Goal: Task Accomplishment & Management: Use online tool/utility

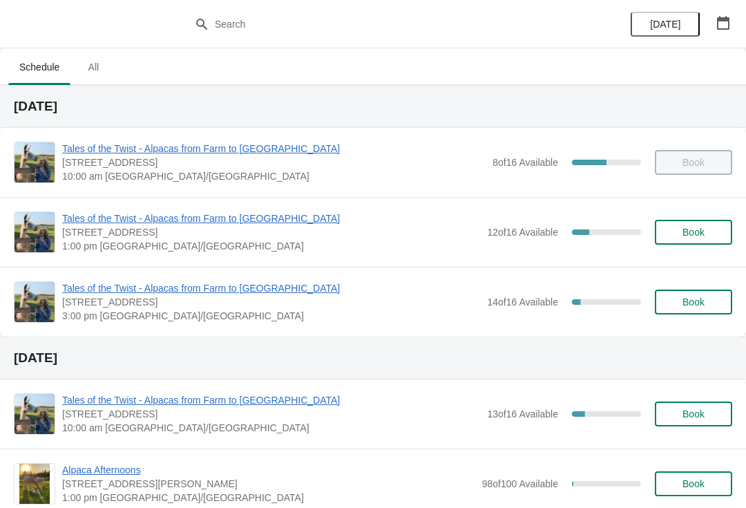
click at [131, 209] on div "Tales of the Twist - Alpacas from Farm to Yarn 5627 Route 12, Tyne Valley, PE, …" at bounding box center [373, 232] width 746 height 70
click at [103, 293] on span "Tales of the Twist - Alpacas from Farm to [GEOGRAPHIC_DATA]" at bounding box center [271, 288] width 418 height 14
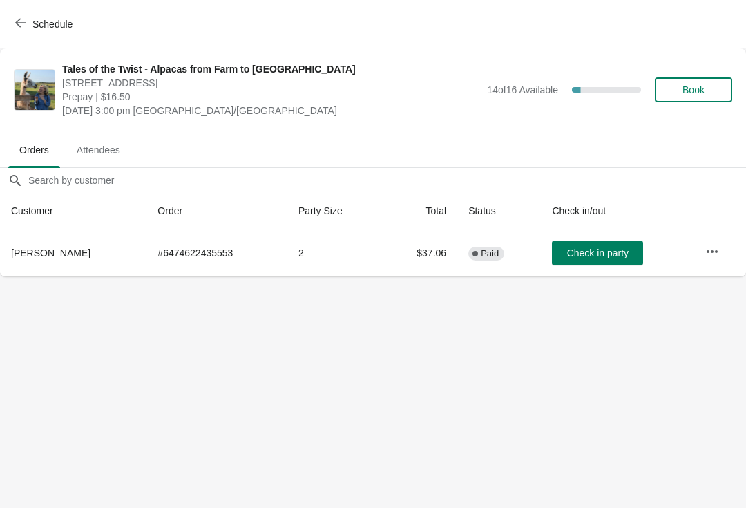
click at [106, 143] on span "Attendees" at bounding box center [99, 150] width 66 height 25
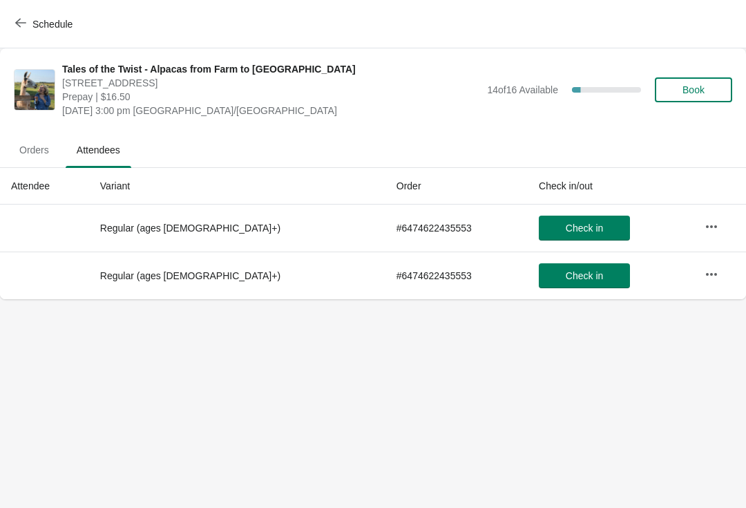
click at [28, 149] on span "Orders" at bounding box center [34, 150] width 52 height 25
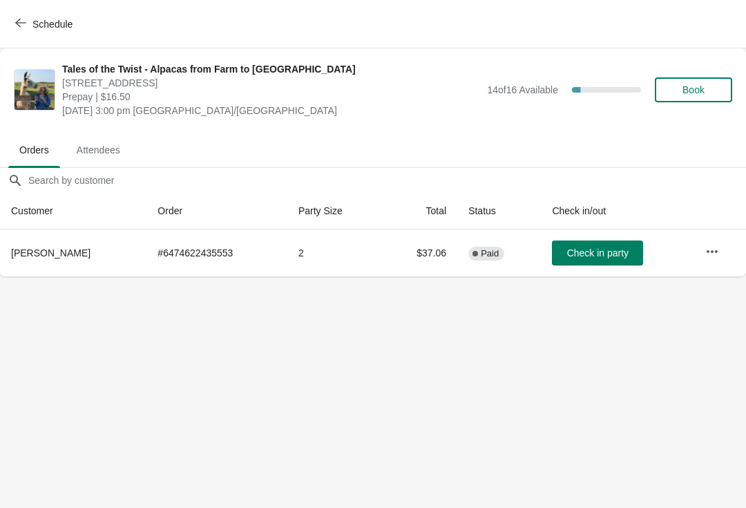
click at [37, 27] on span "Schedule" at bounding box center [52, 24] width 40 height 11
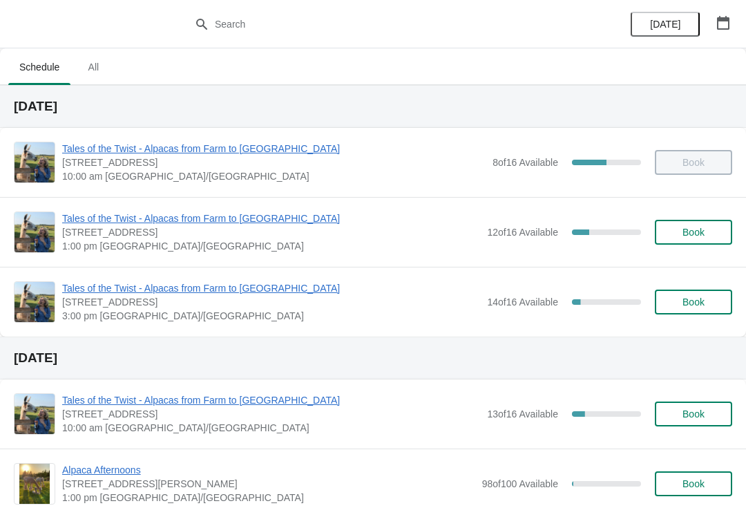
click at [169, 218] on span "Tales of the Twist - Alpacas from Farm to [GEOGRAPHIC_DATA]" at bounding box center [271, 219] width 418 height 14
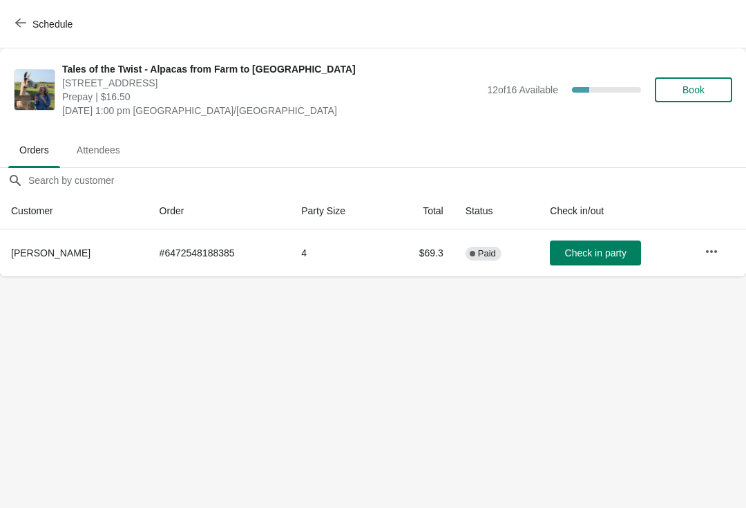
click at [101, 164] on button "Attendees" at bounding box center [98, 150] width 71 height 36
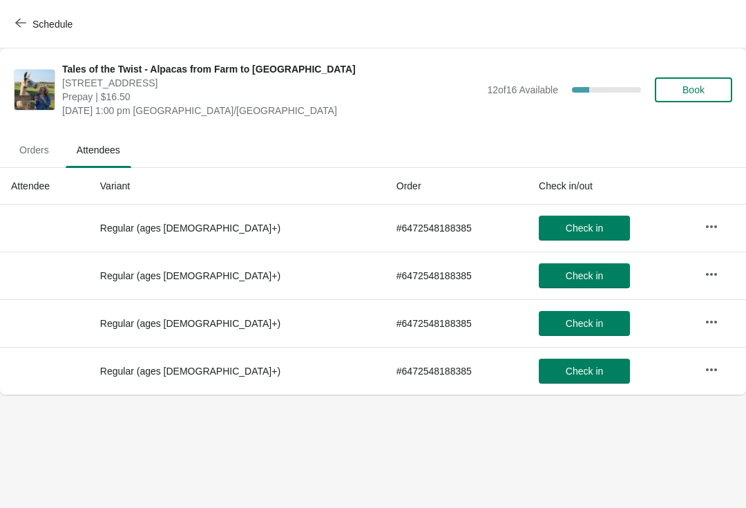
click at [26, 134] on button "Orders" at bounding box center [34, 150] width 57 height 36
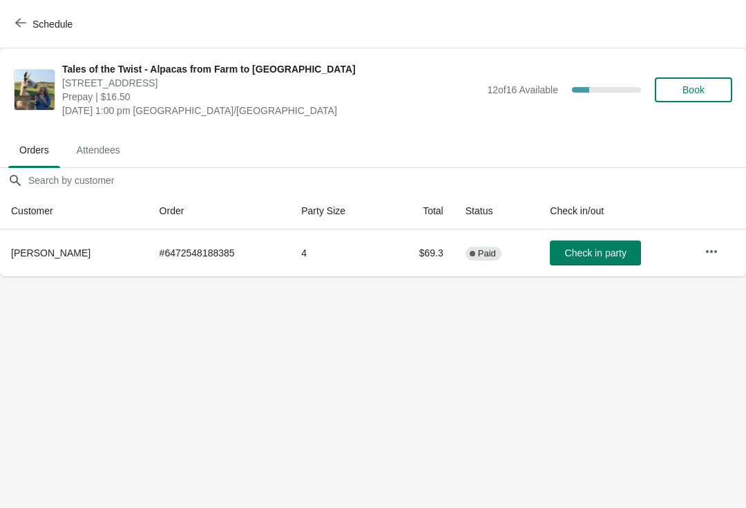
click at [34, 22] on span "Schedule" at bounding box center [52, 24] width 40 height 11
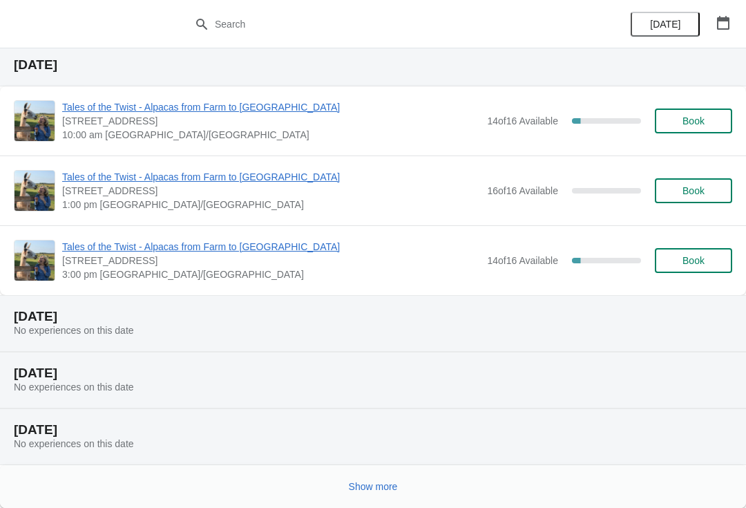
scroll to position [978, 0]
click at [332, 503] on div "Show more" at bounding box center [373, 486] width 746 height 43
click at [353, 482] on span "Show more" at bounding box center [373, 486] width 49 height 11
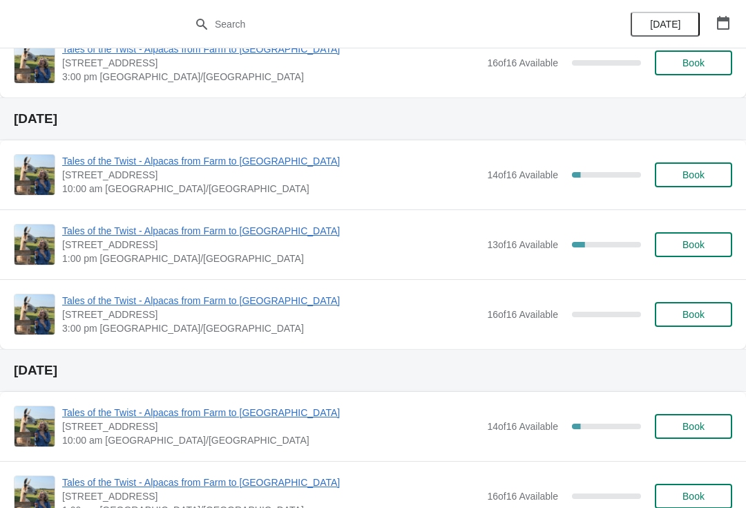
scroll to position [680, 0]
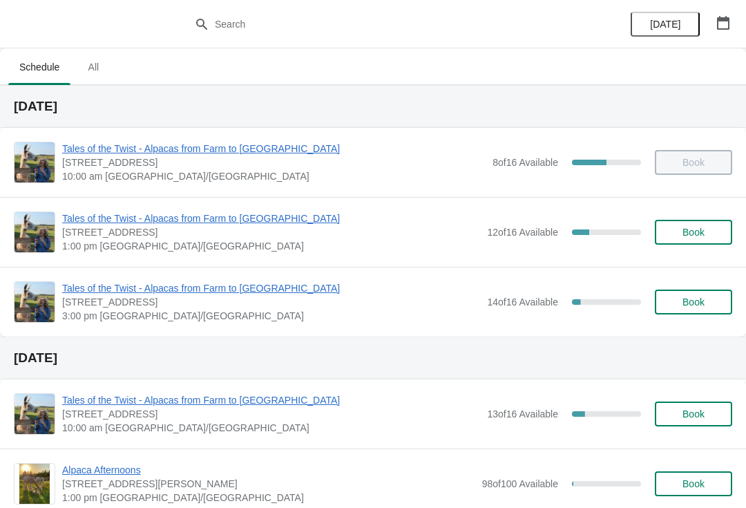
click at [156, 276] on div "Tales of the Twist - Alpacas from Farm to Yarn [STREET_ADDRESS] 3:00 pm [GEOGRA…" at bounding box center [373, 302] width 746 height 70
click at [234, 293] on span "Tales of the Twist - Alpacas from Farm to [GEOGRAPHIC_DATA]" at bounding box center [271, 288] width 418 height 14
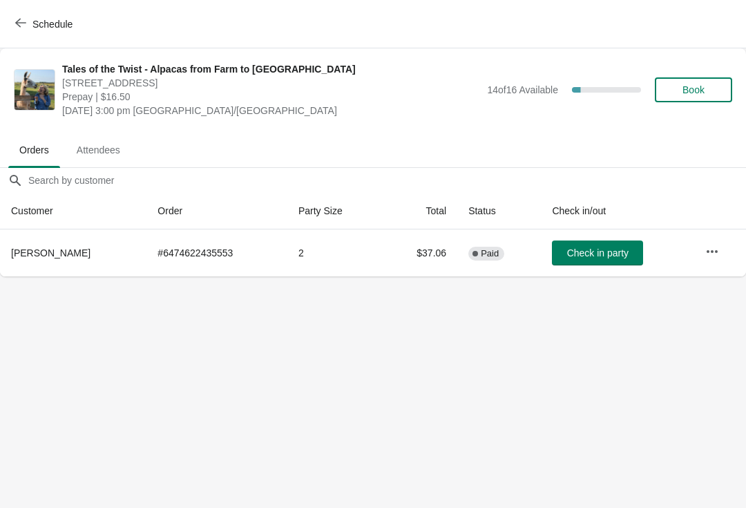
click at [97, 138] on span "Attendees" at bounding box center [99, 150] width 66 height 25
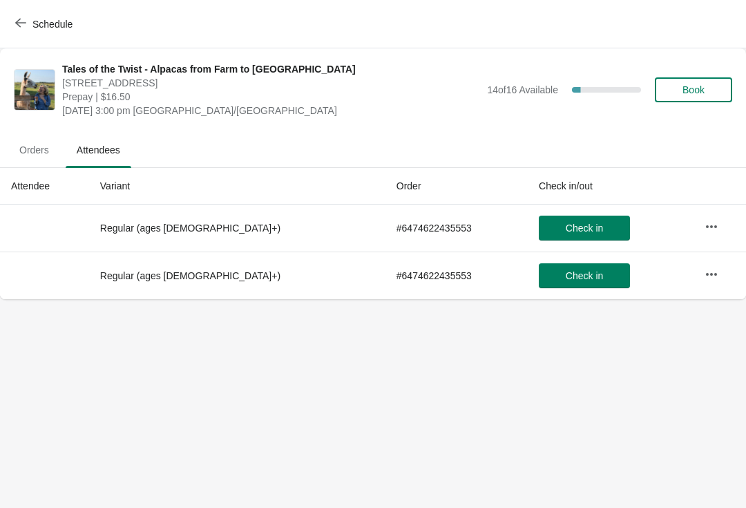
click at [46, 137] on button "Orders" at bounding box center [34, 150] width 57 height 36
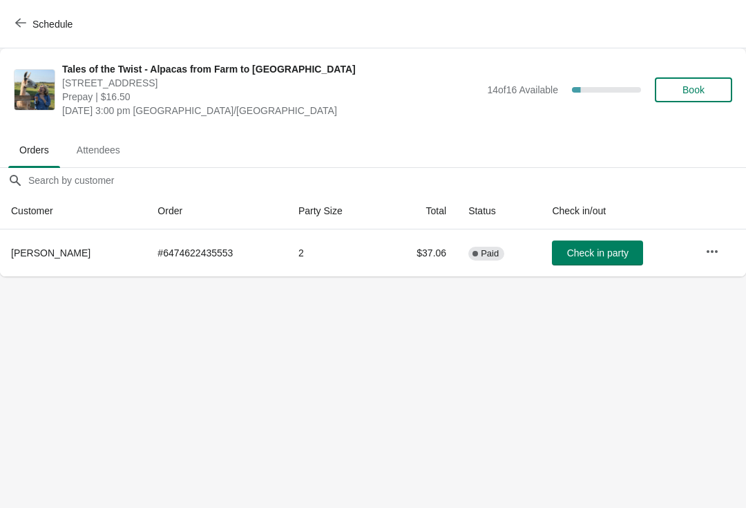
click at [126, 129] on div "Tales of the Twist - Alpacas from Farm to Yarn [STREET_ADDRESS] Prepay | $16.50…" at bounding box center [373, 89] width 746 height 83
click at [102, 140] on span "Attendees" at bounding box center [99, 150] width 66 height 25
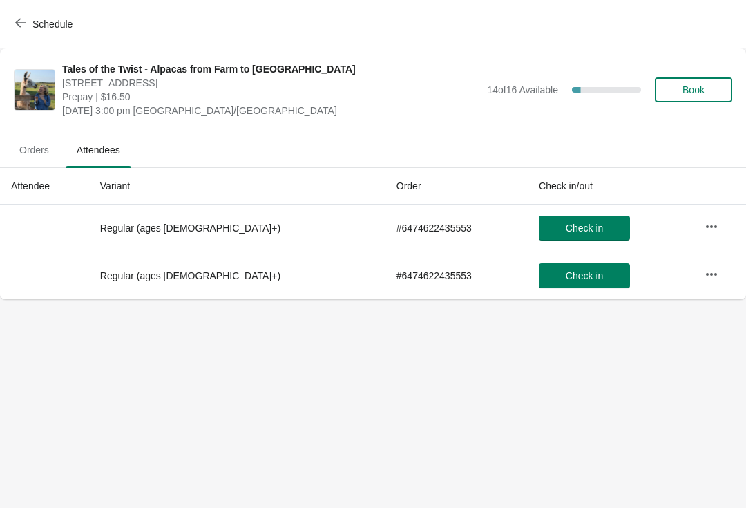
click at [28, 143] on span "Orders" at bounding box center [34, 150] width 52 height 25
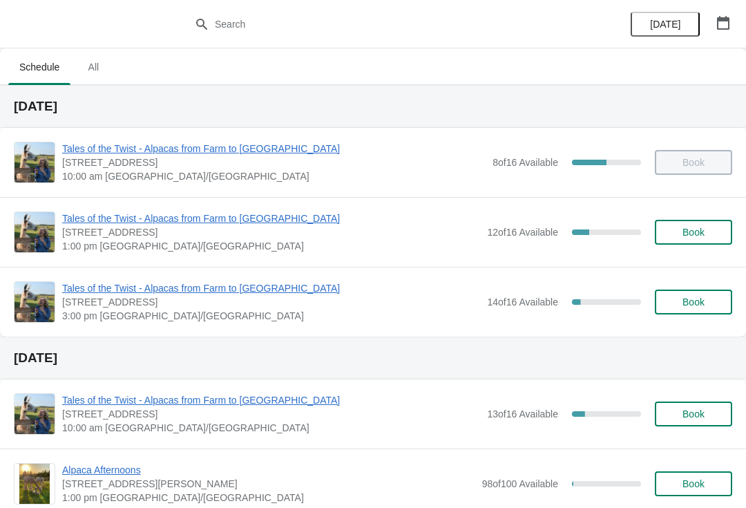
click at [220, 278] on div "Tales of the Twist - Alpacas from Farm to Yarn [STREET_ADDRESS] 3:00 pm [GEOGRA…" at bounding box center [373, 302] width 746 height 70
click at [202, 294] on span "Tales of the Twist - Alpacas from Farm to [GEOGRAPHIC_DATA]" at bounding box center [271, 288] width 418 height 14
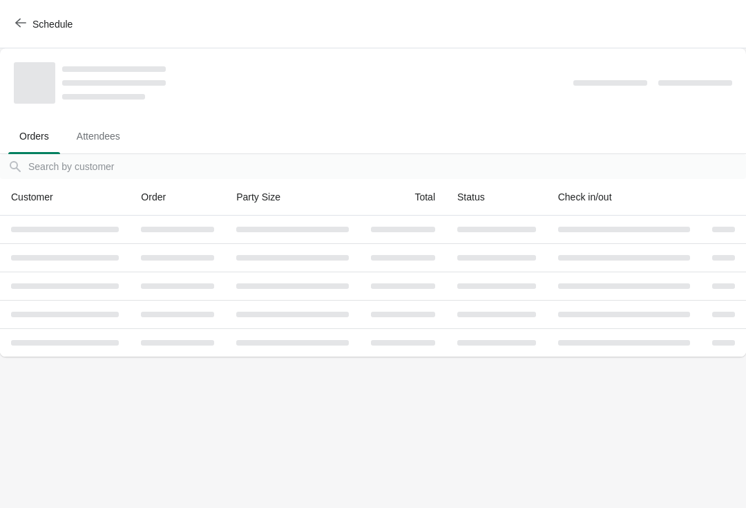
click at [86, 146] on span "Attendees" at bounding box center [99, 136] width 66 height 25
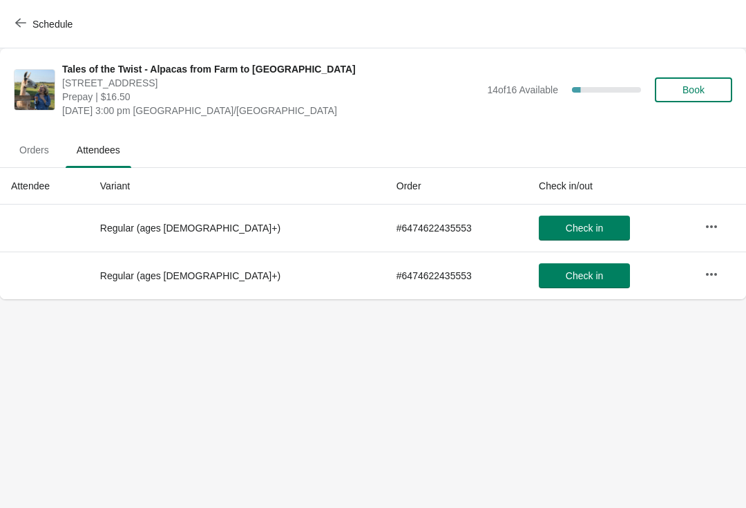
click at [57, 133] on button "Orders" at bounding box center [34, 150] width 57 height 36
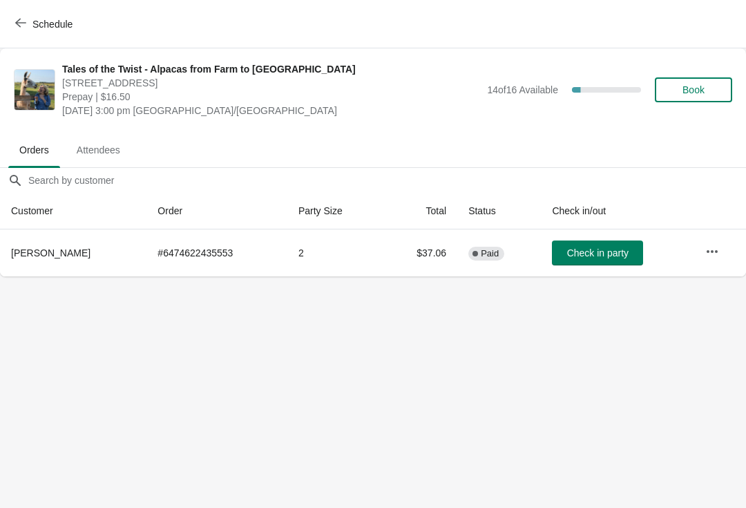
click at [43, 156] on span "Orders" at bounding box center [34, 150] width 52 height 25
